Goal: Task Accomplishment & Management: Use online tool/utility

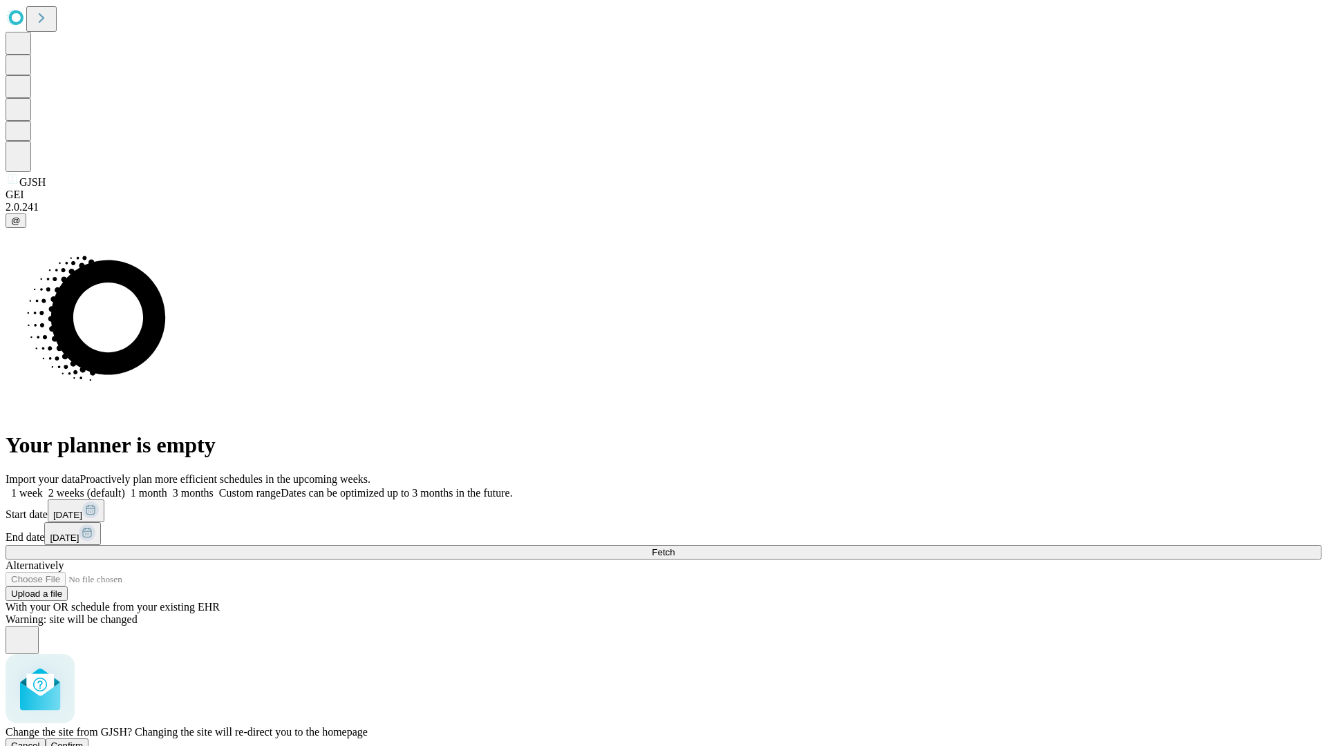
click at [84, 741] on span "Confirm" at bounding box center [67, 746] width 32 height 10
click at [43, 487] on label "1 week" at bounding box center [24, 493] width 37 height 12
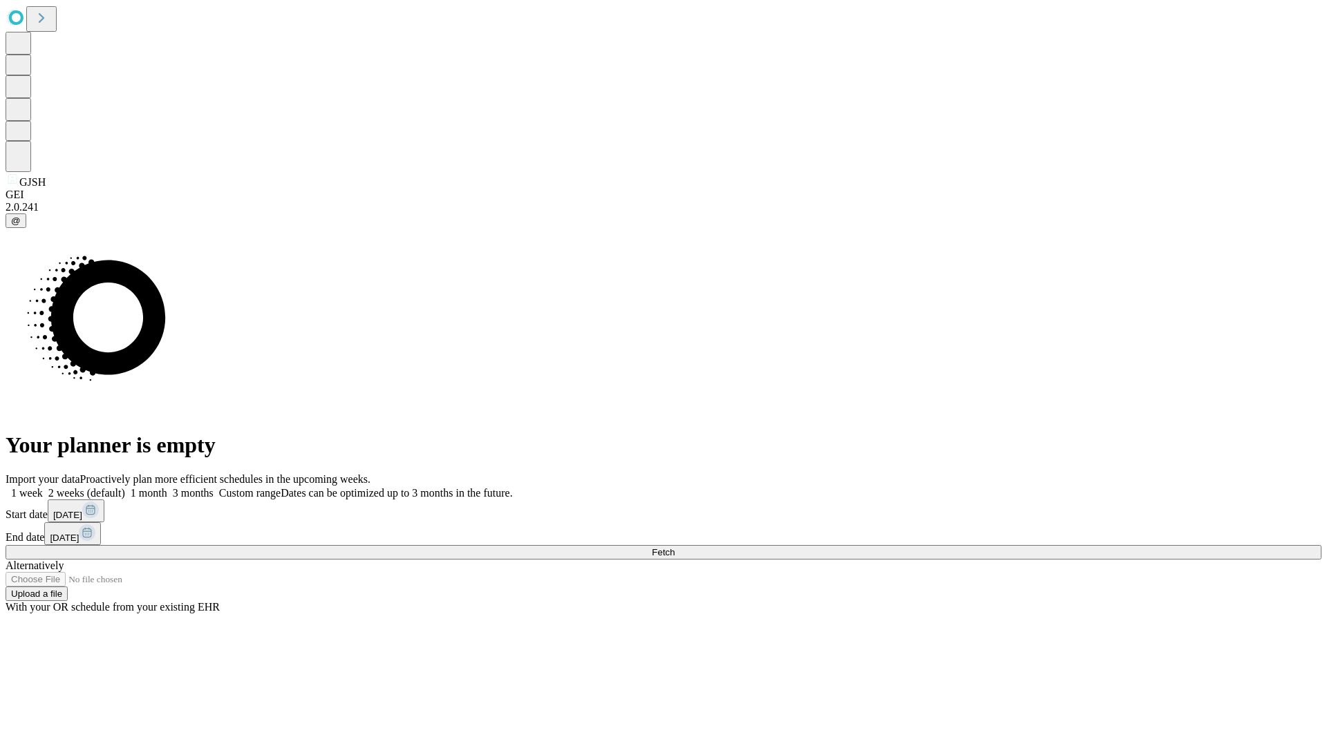
click at [674, 547] on span "Fetch" at bounding box center [663, 552] width 23 height 10
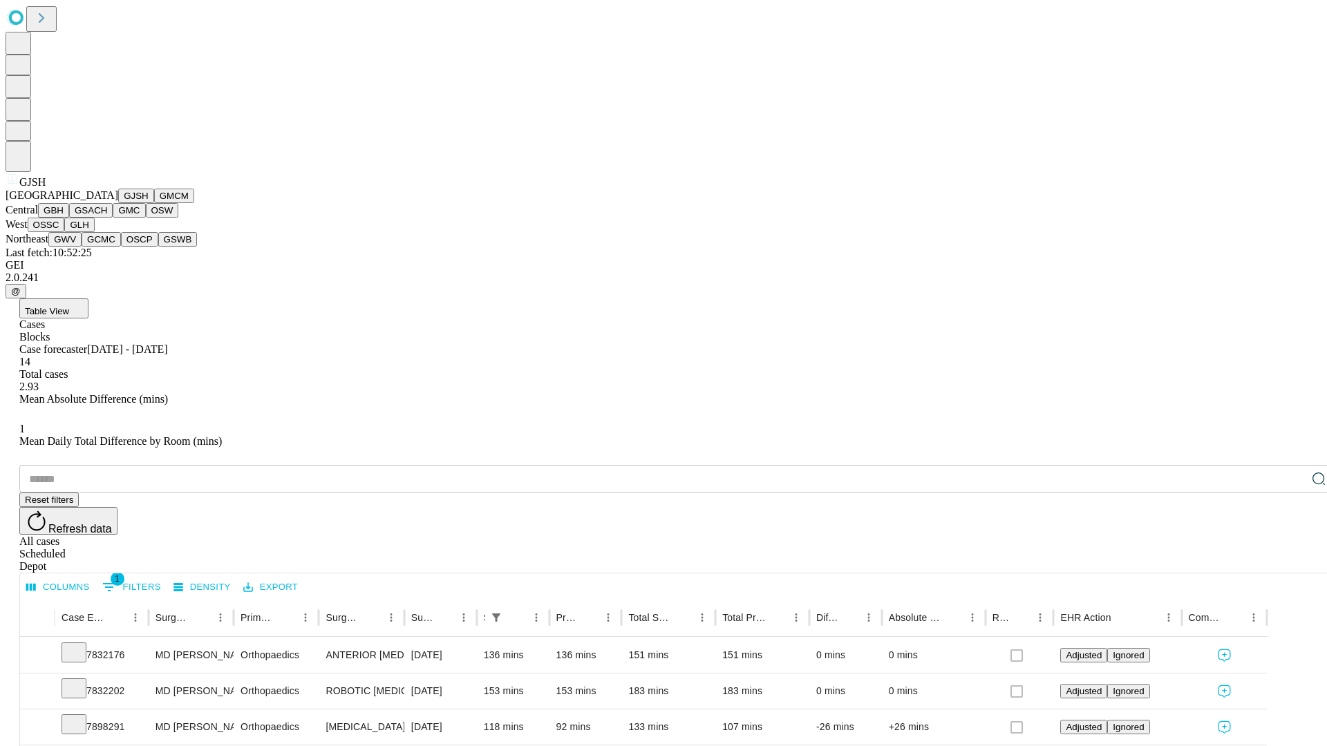
click at [154, 203] on button "GMCM" at bounding box center [174, 196] width 40 height 15
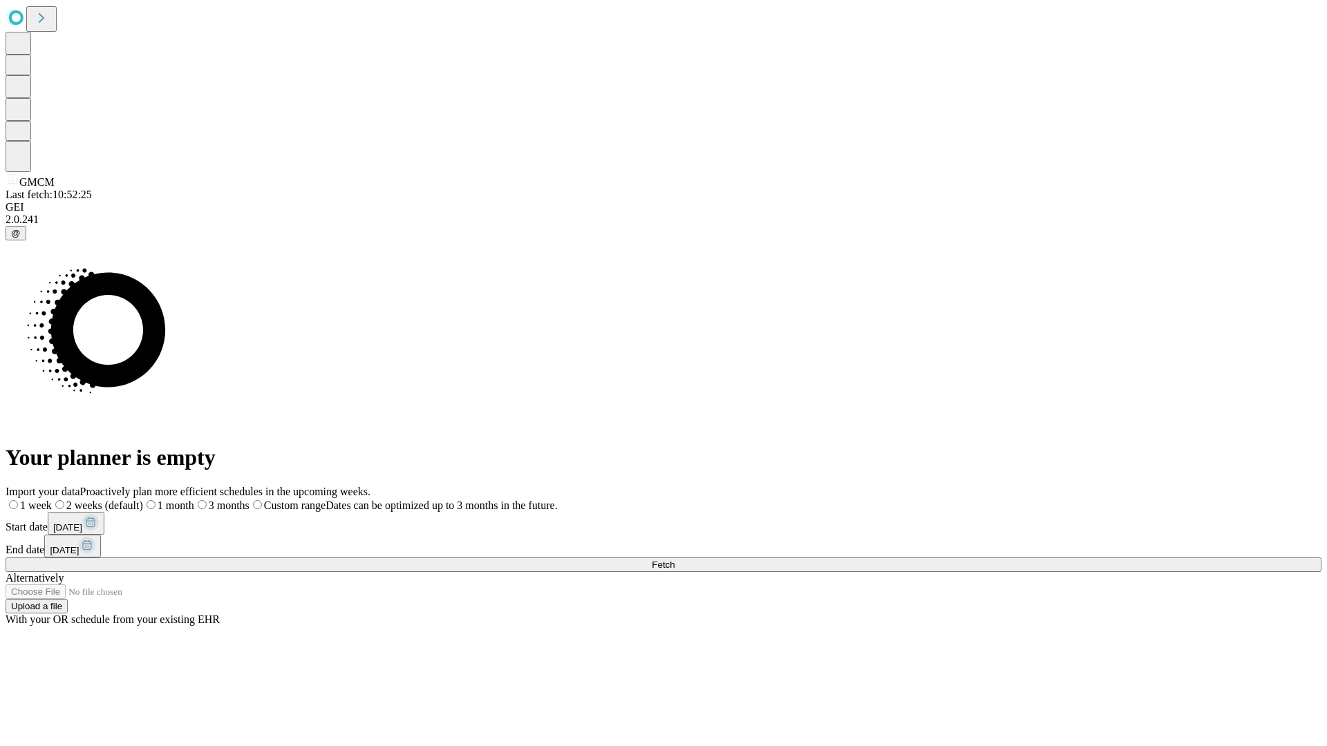
click at [52, 500] on label "1 week" at bounding box center [29, 506] width 46 height 12
click at [674, 560] on span "Fetch" at bounding box center [663, 565] width 23 height 10
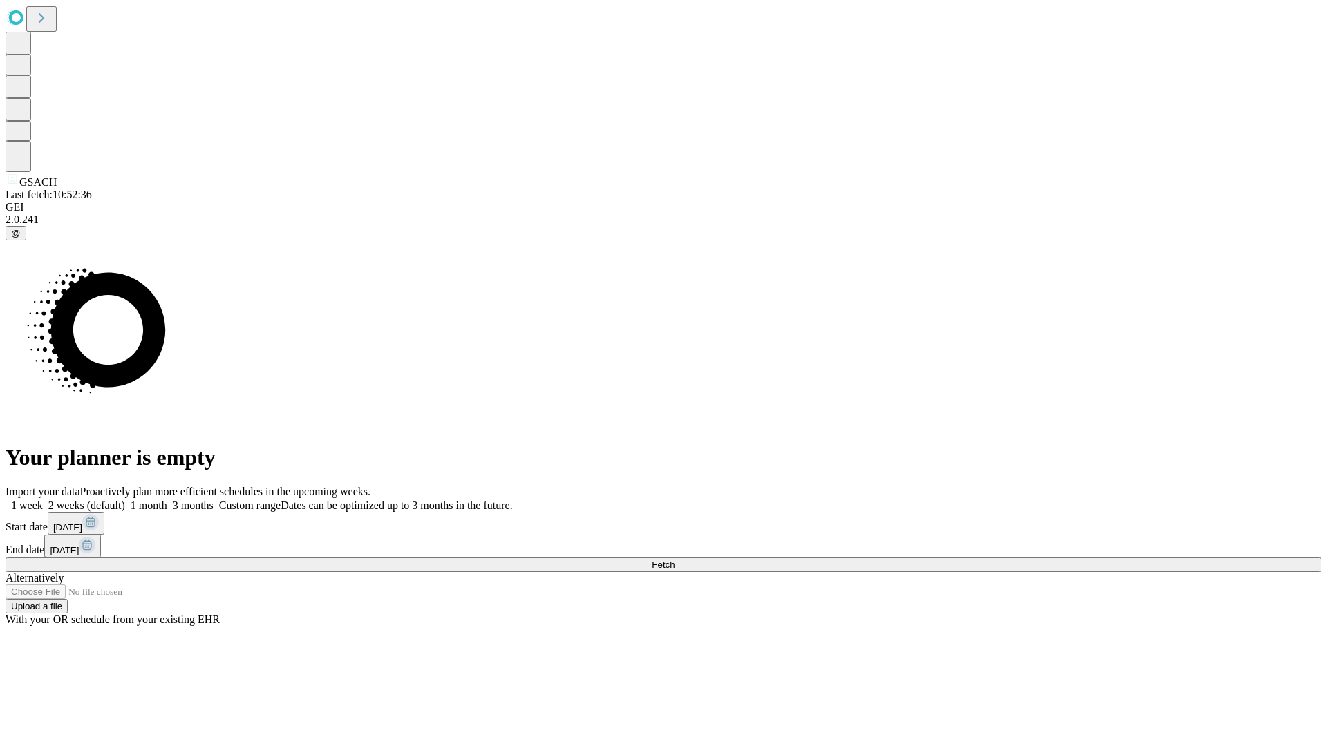
click at [43, 500] on label "1 week" at bounding box center [24, 506] width 37 height 12
click at [674, 560] on span "Fetch" at bounding box center [663, 565] width 23 height 10
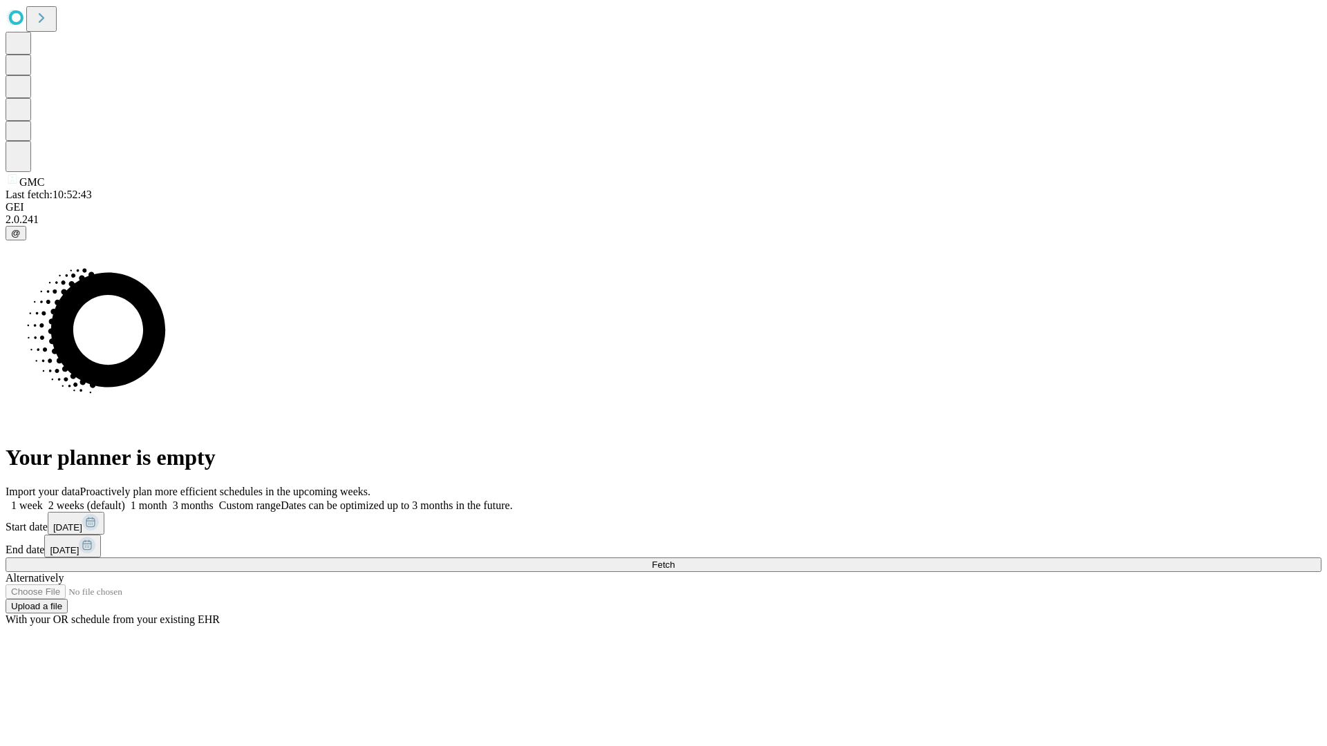
click at [43, 500] on label "1 week" at bounding box center [24, 506] width 37 height 12
click at [674, 560] on span "Fetch" at bounding box center [663, 565] width 23 height 10
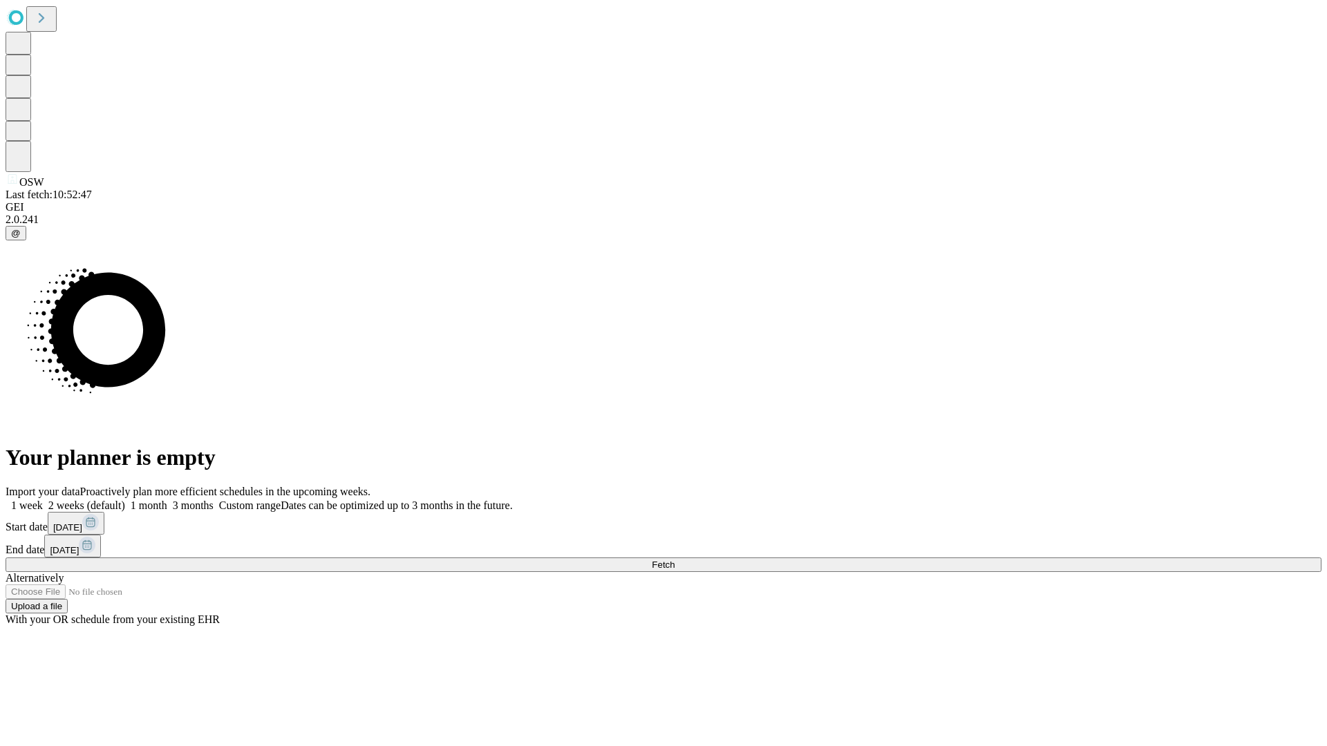
click at [43, 500] on label "1 week" at bounding box center [24, 506] width 37 height 12
click at [674, 560] on span "Fetch" at bounding box center [663, 565] width 23 height 10
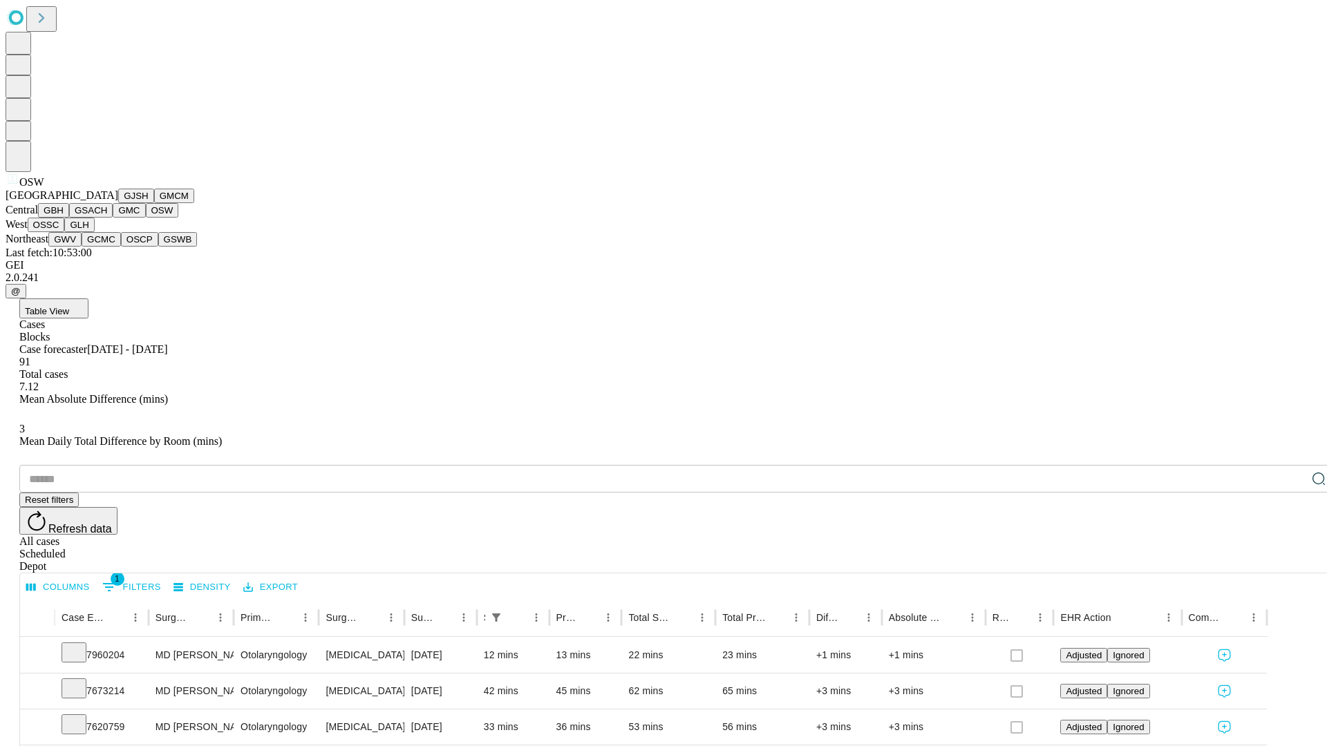
click at [65, 232] on button "OSSC" at bounding box center [46, 225] width 37 height 15
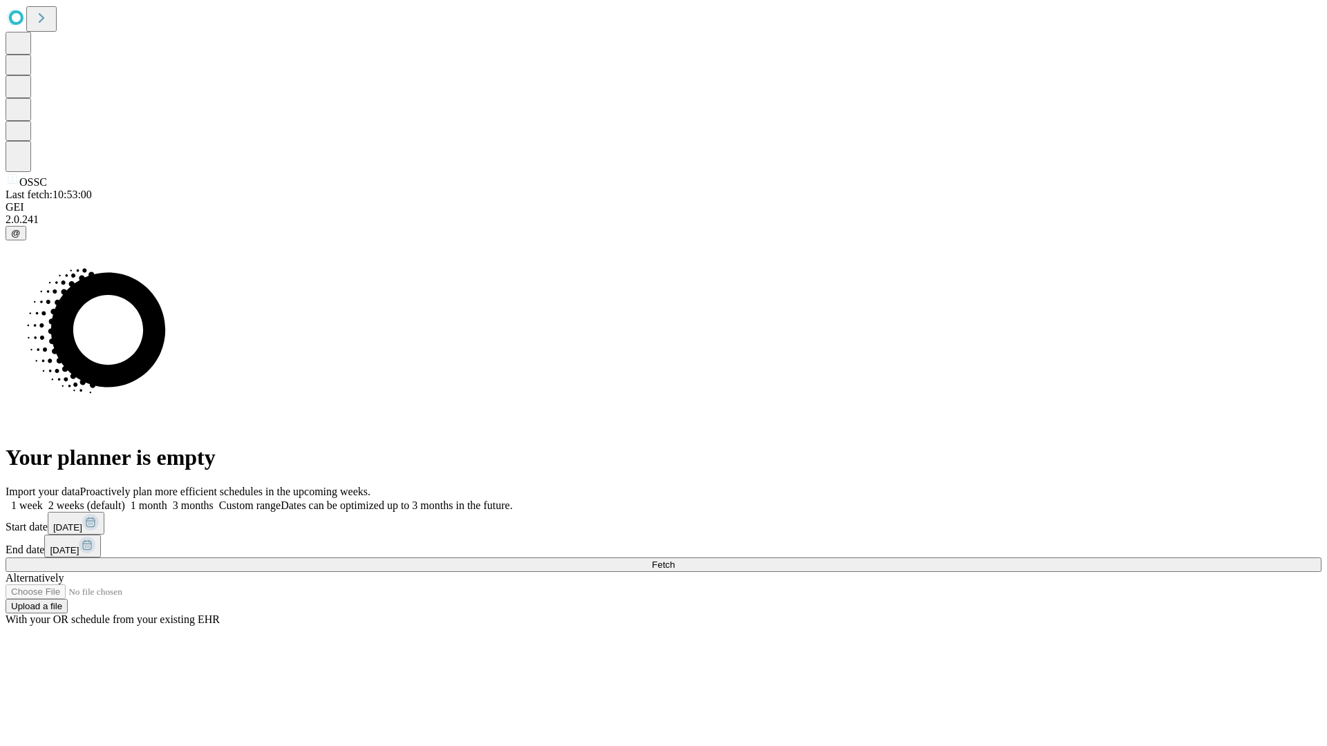
click at [43, 500] on label "1 week" at bounding box center [24, 506] width 37 height 12
click at [674, 560] on span "Fetch" at bounding box center [663, 565] width 23 height 10
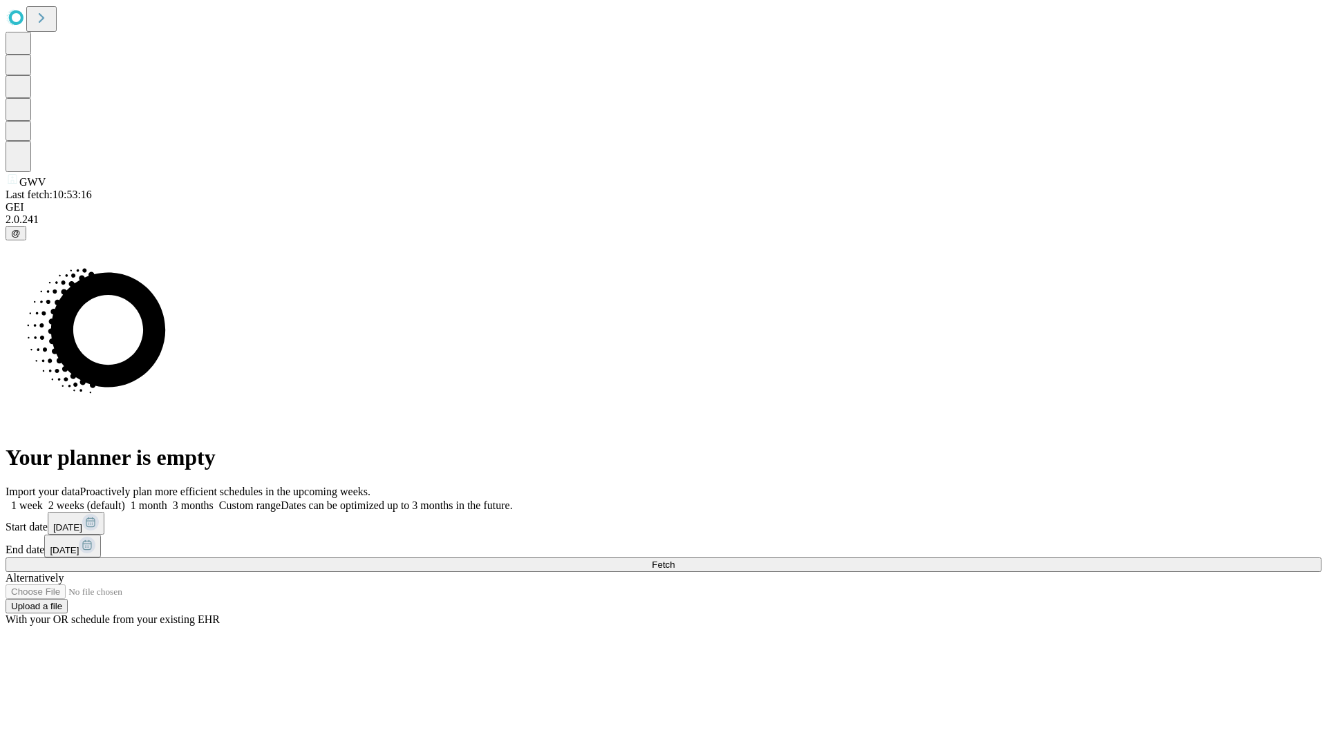
click at [43, 500] on label "1 week" at bounding box center [24, 506] width 37 height 12
click at [674, 560] on span "Fetch" at bounding box center [663, 565] width 23 height 10
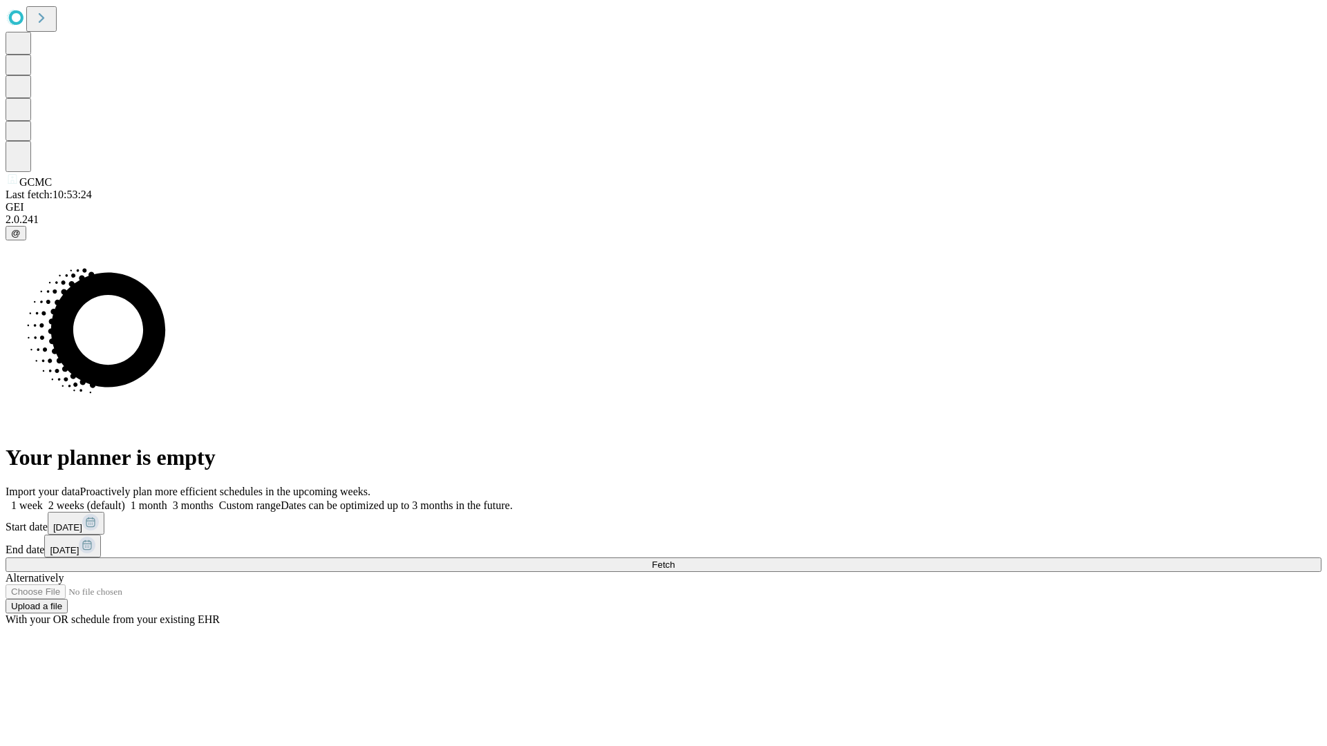
click at [43, 500] on label "1 week" at bounding box center [24, 506] width 37 height 12
click at [674, 560] on span "Fetch" at bounding box center [663, 565] width 23 height 10
